Goal: Task Accomplishment & Management: Use online tool/utility

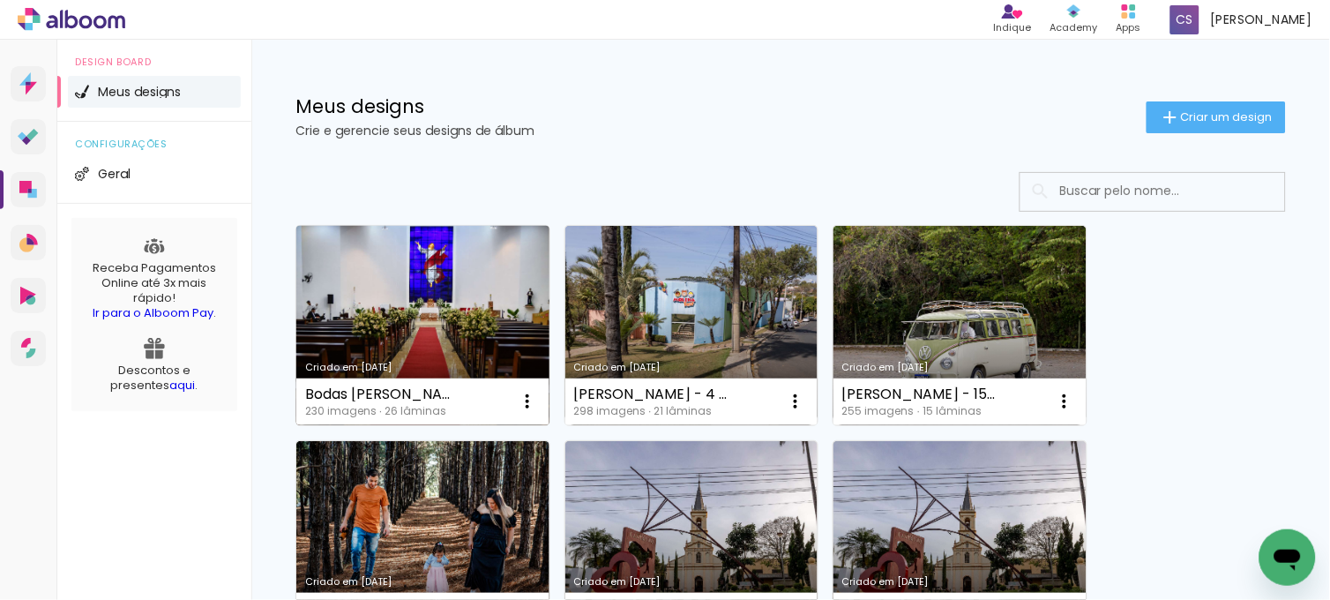
click at [431, 318] on link "Criado em [DATE]" at bounding box center [422, 325] width 253 height 199
